Goal: Task Accomplishment & Management: Use online tool/utility

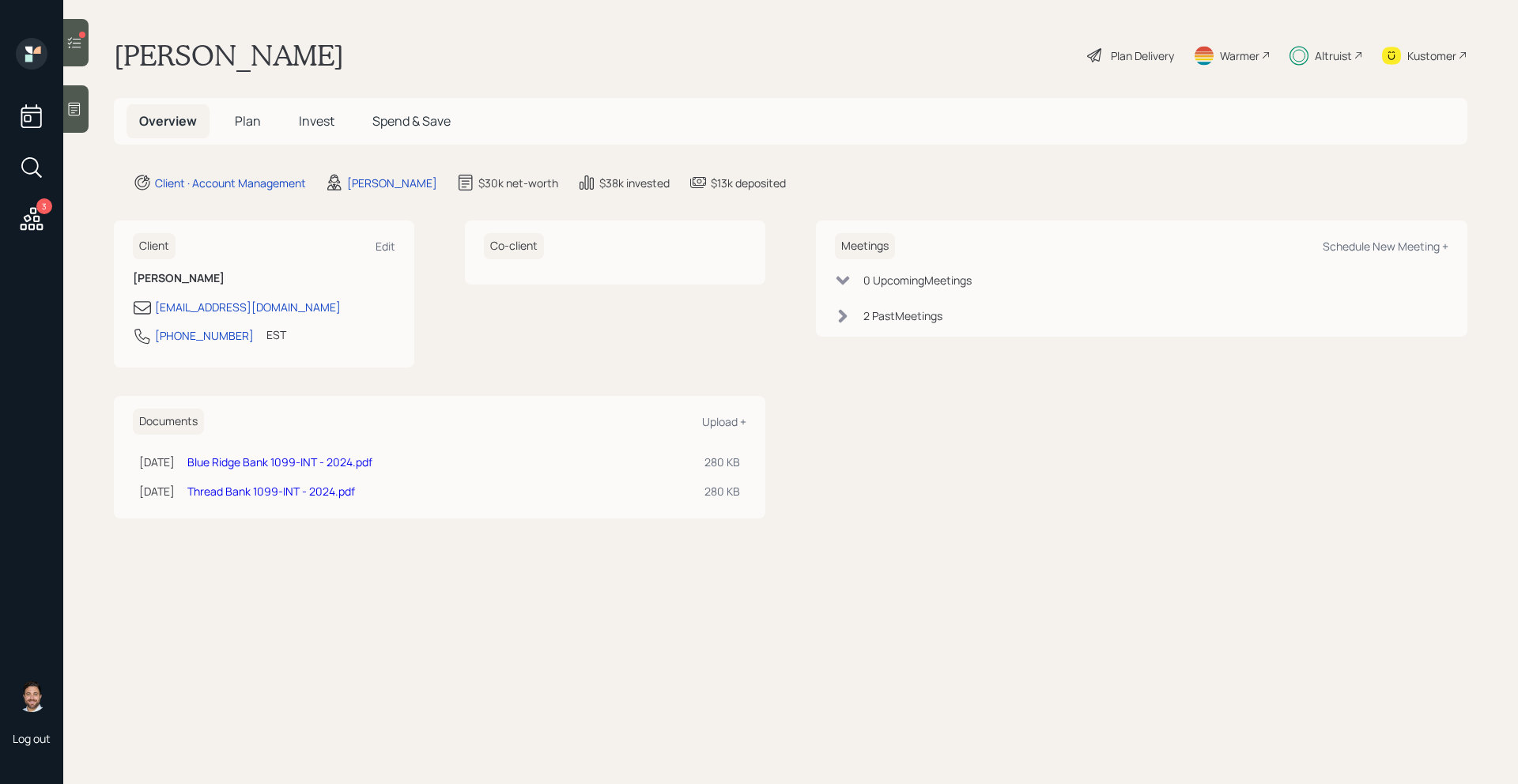
click at [68, 46] on icon at bounding box center [74, 43] width 16 height 16
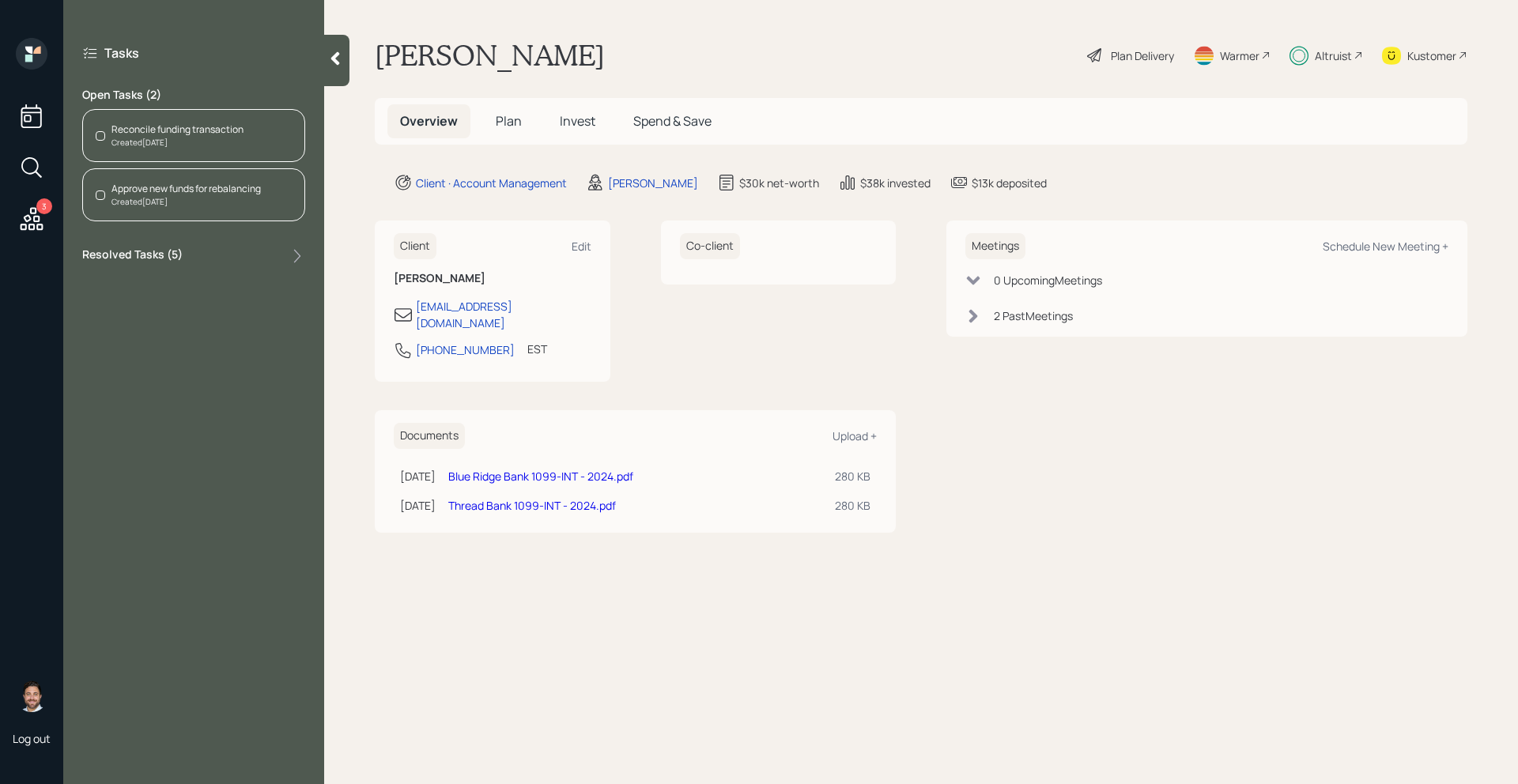
click at [151, 139] on div "Created [DATE]" at bounding box center [176, 143] width 132 height 12
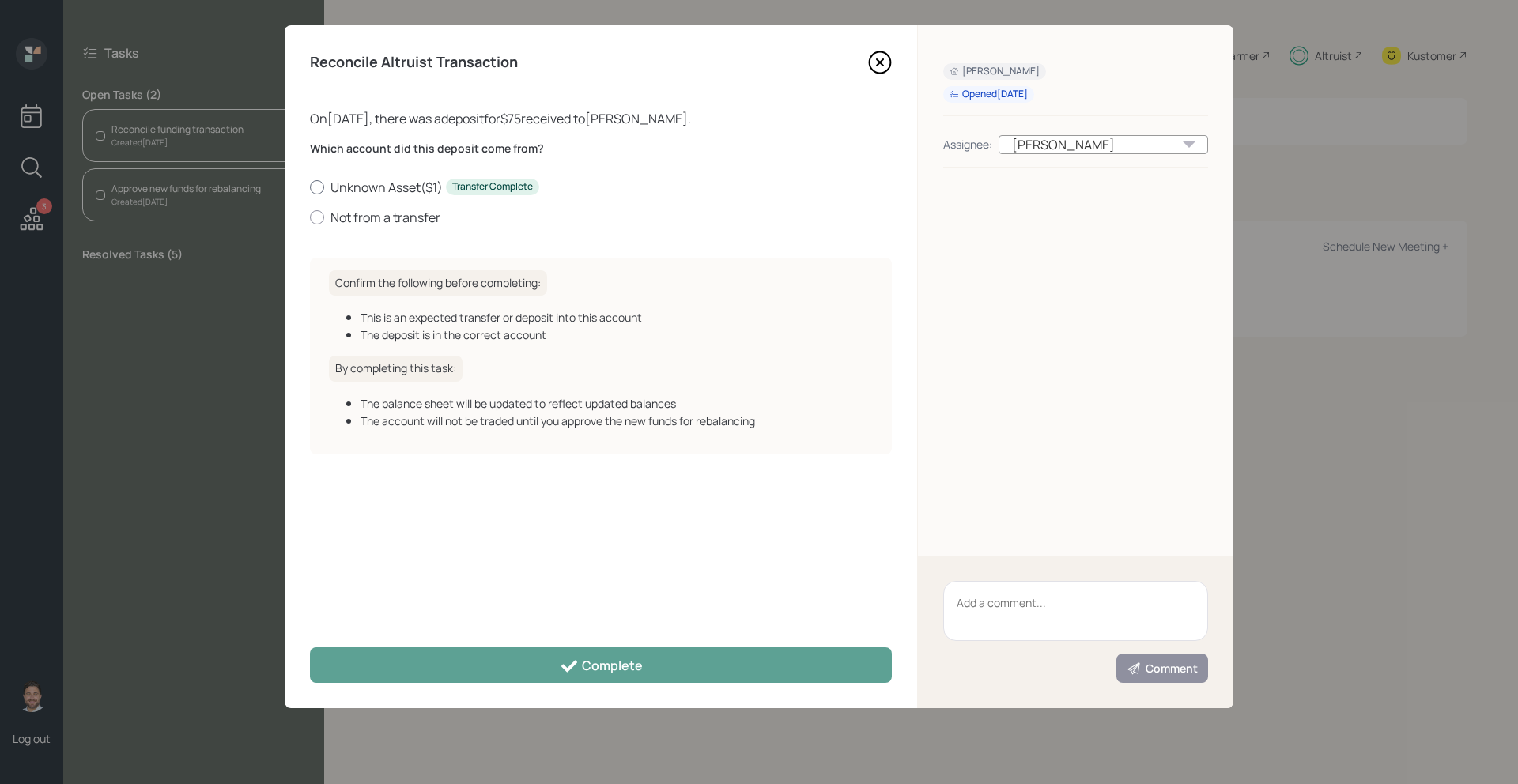
click at [333, 185] on label "Unknown Asset ( $1 ) Transfer Complete" at bounding box center [601, 187] width 582 height 18
click at [310, 186] on input "Unknown Asset ( $1 ) Transfer Complete" at bounding box center [309, 186] width 1 height 1
radio input "true"
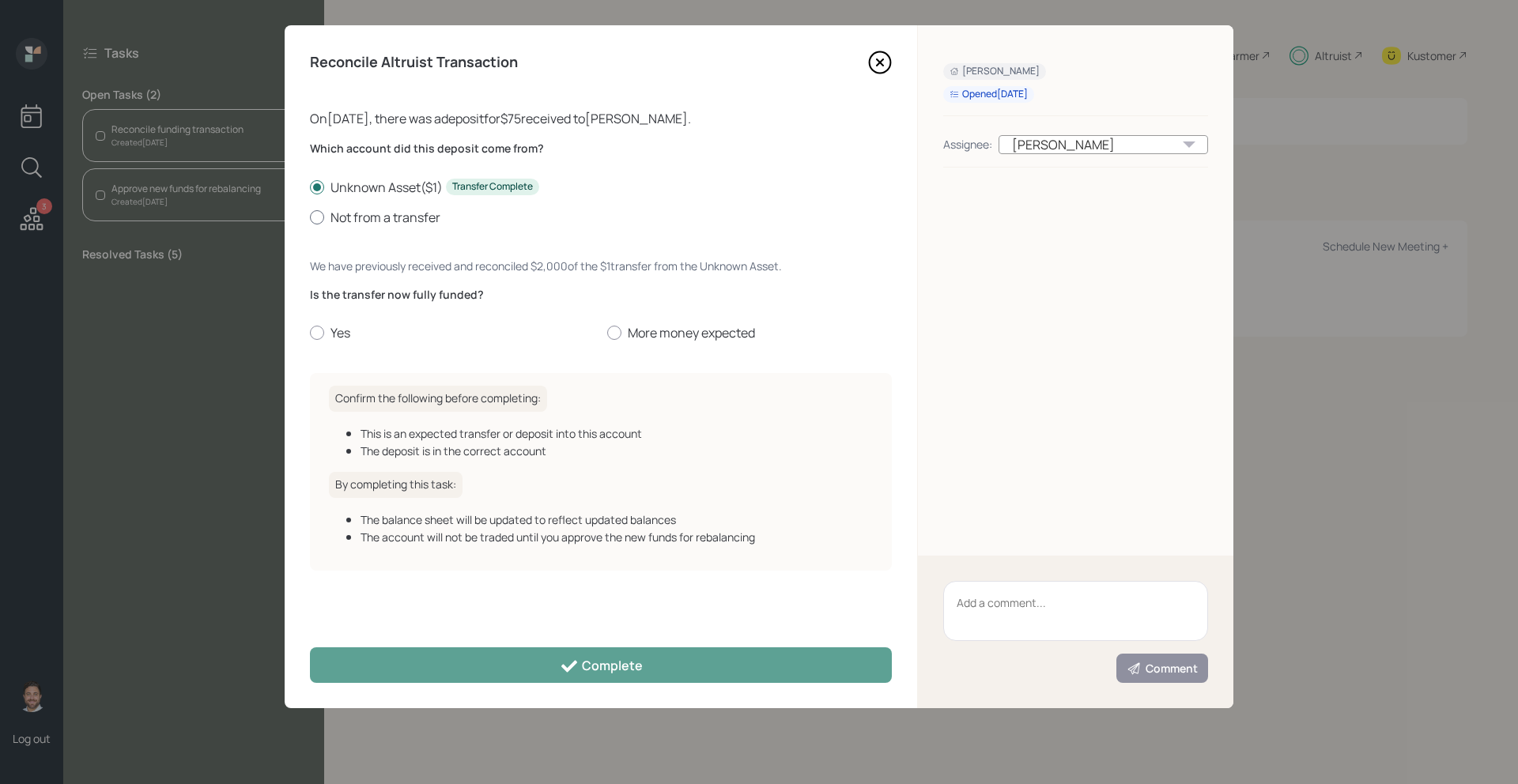
click at [326, 212] on label "Not from a transfer" at bounding box center [601, 218] width 582 height 18
click at [310, 217] on input "Not from a transfer" at bounding box center [309, 217] width 1 height 1
radio input "true"
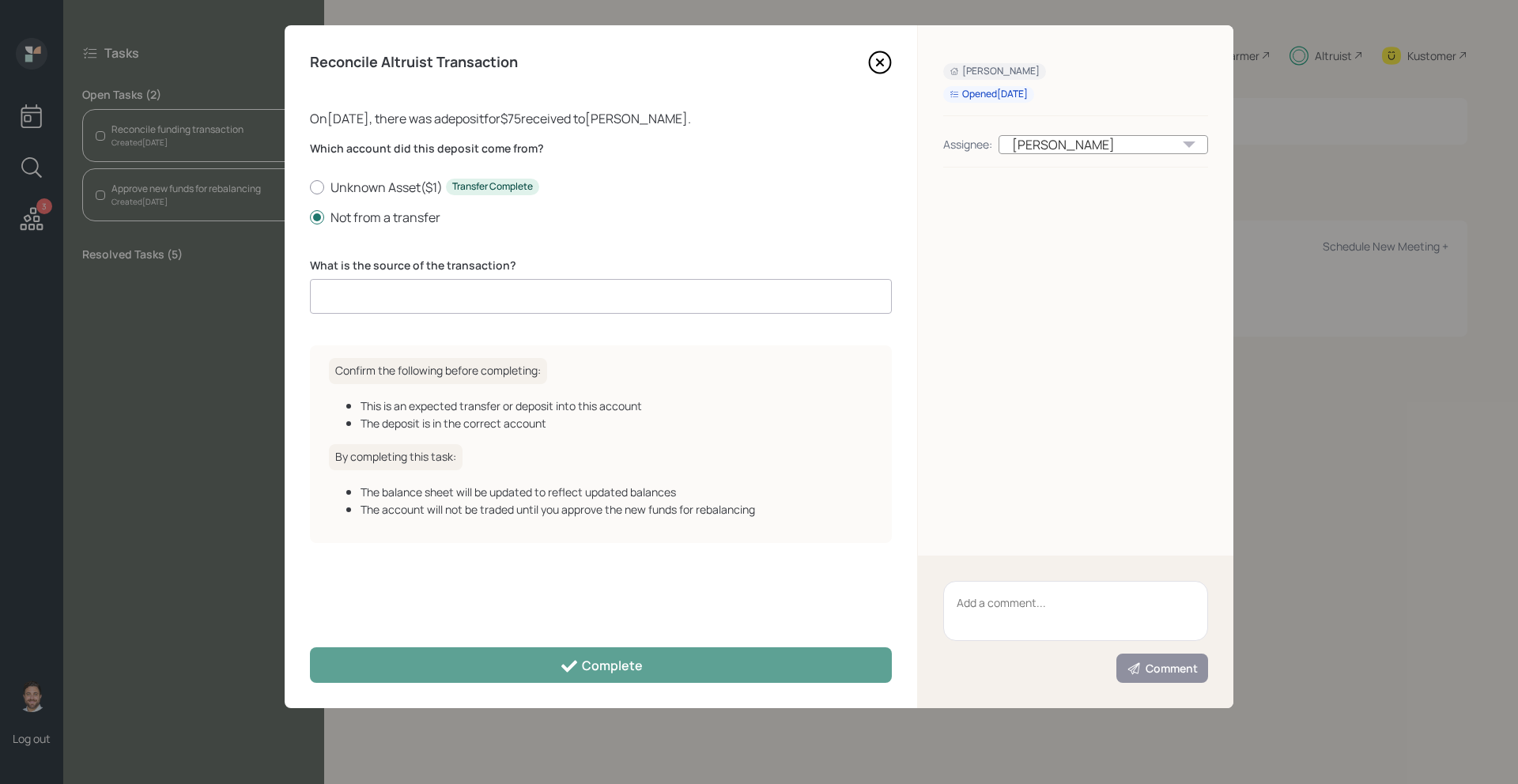
click at [358, 309] on input at bounding box center [601, 296] width 582 height 35
type input "Deposit"
click at [407, 683] on div "Reconcile Altruist Transaction On [DATE] , there was a deposit for $75 received…" at bounding box center [601, 367] width 633 height 683
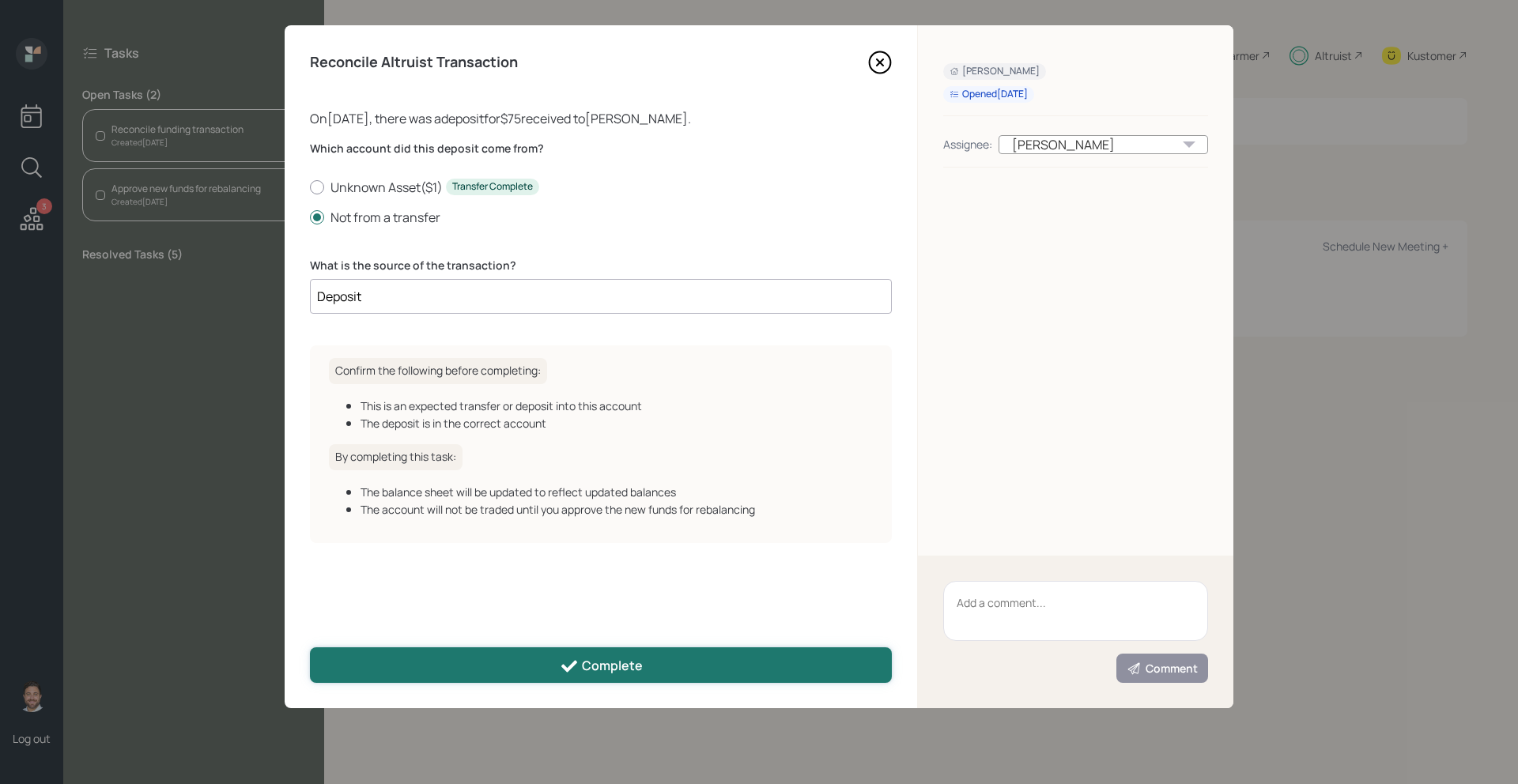
click at [407, 681] on button "Complete" at bounding box center [601, 665] width 582 height 36
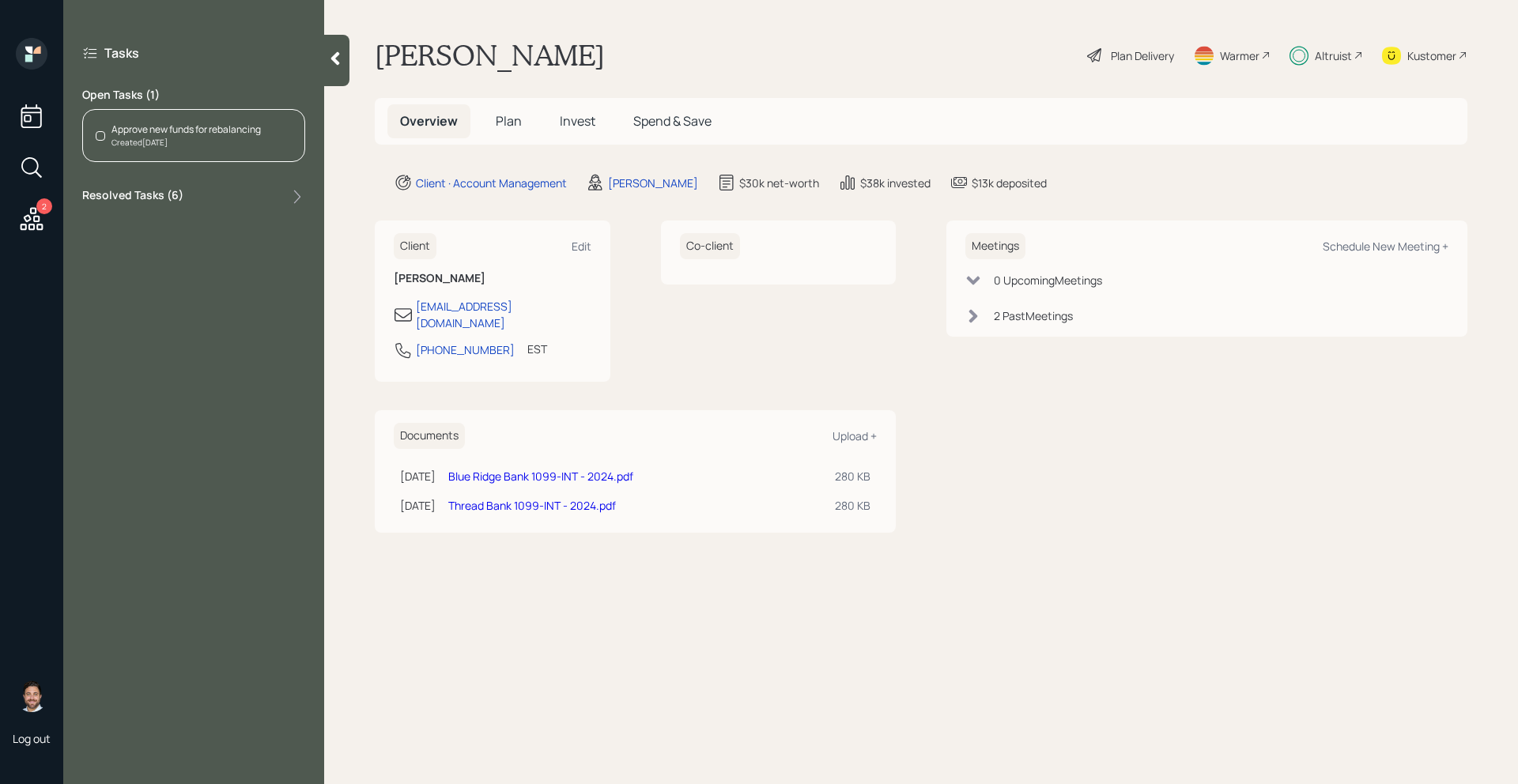
click at [223, 151] on div "Approve new funds for rebalancing Created [DATE]" at bounding box center [193, 135] width 223 height 53
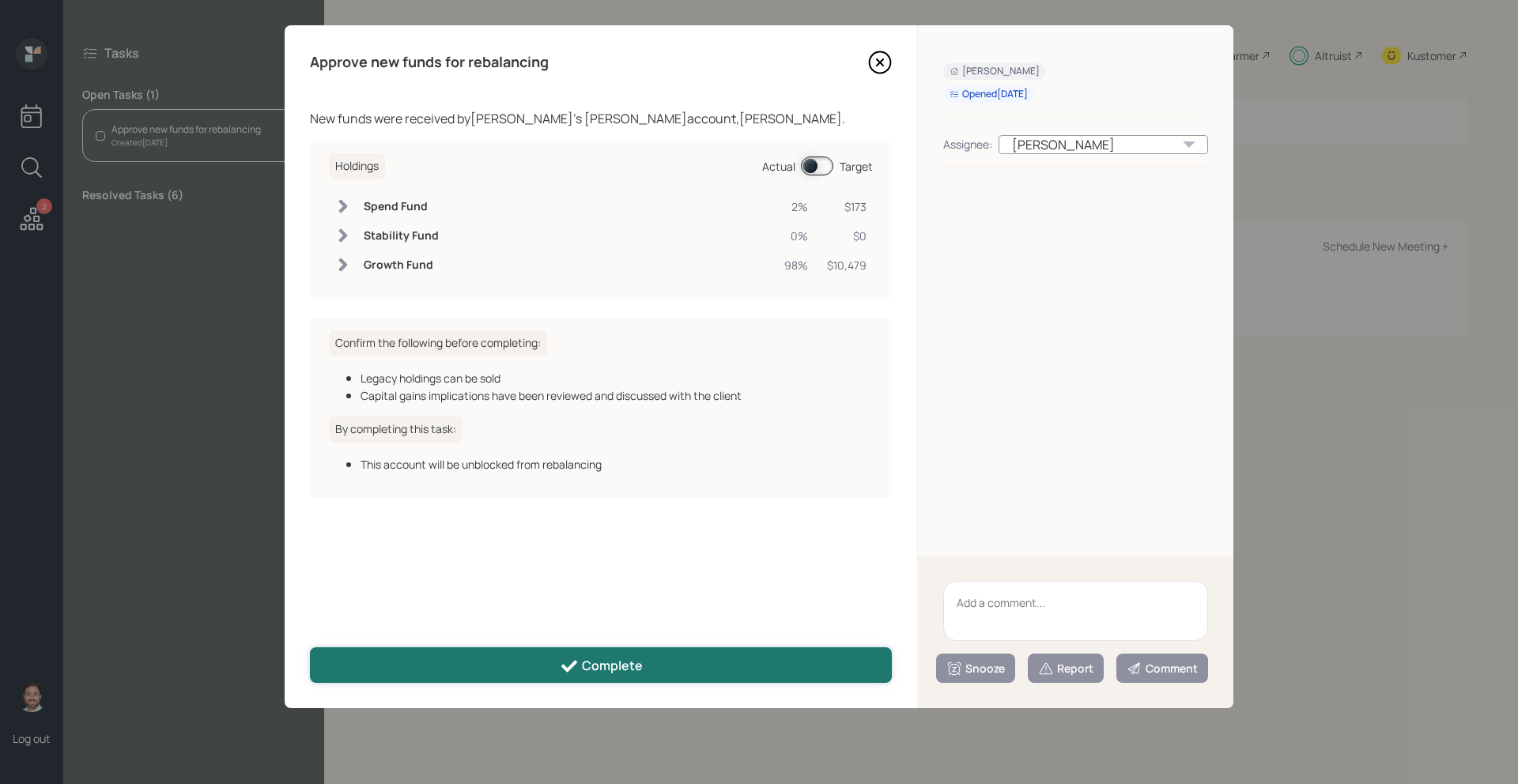
click at [517, 658] on button "Complete" at bounding box center [601, 665] width 582 height 36
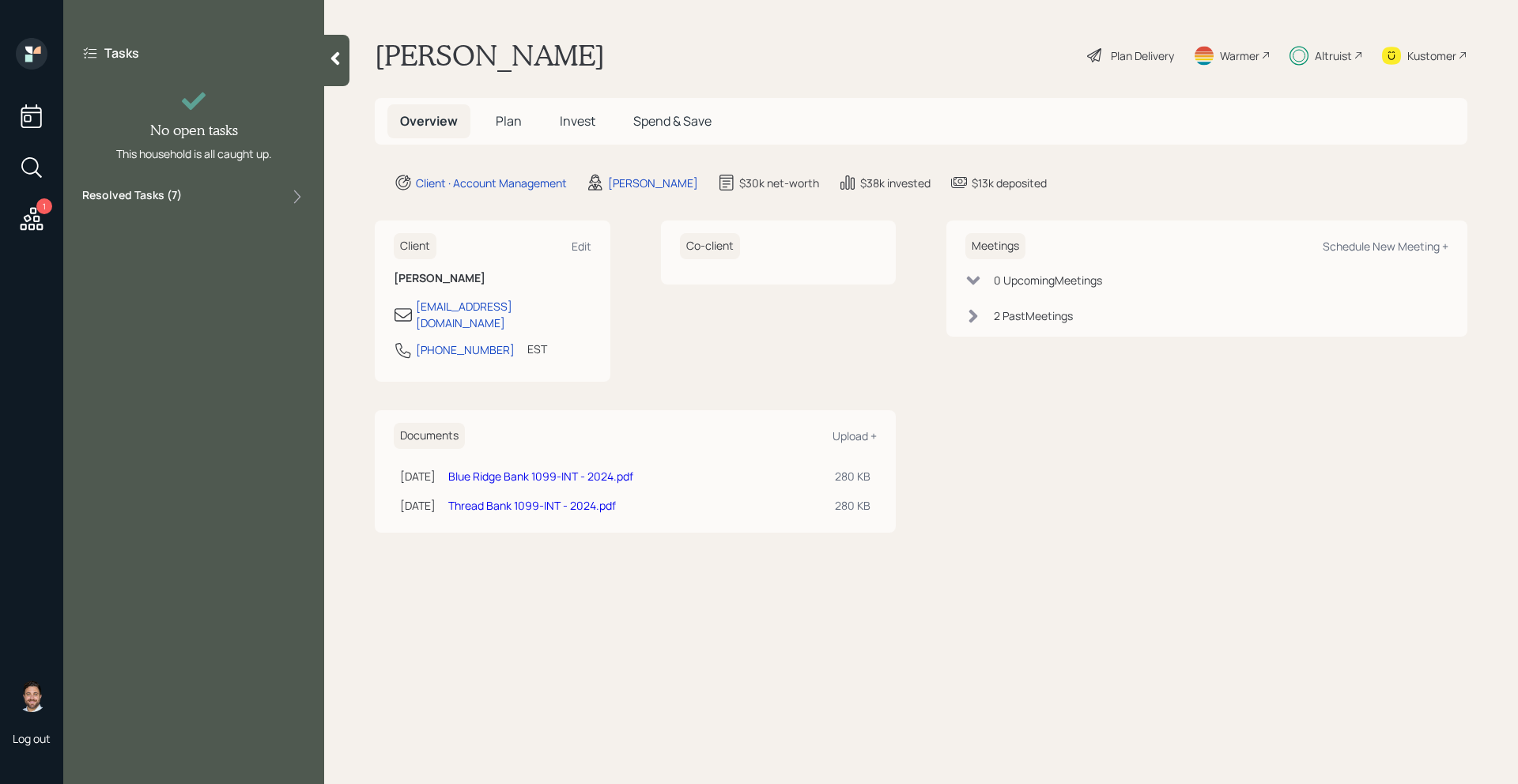
click at [26, 203] on div "1" at bounding box center [32, 169] width 29 height 135
click at [40, 224] on icon at bounding box center [32, 219] width 29 height 29
